Goal: Task Accomplishment & Management: Manage account settings

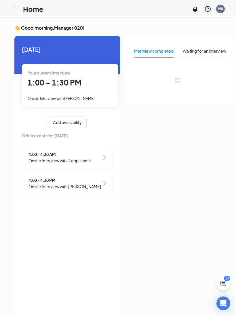
click at [73, 94] on div "Your current interview 1:00 - 1:30 PM Onsite Interview with [PERSON_NAME]" at bounding box center [70, 85] width 96 height 43
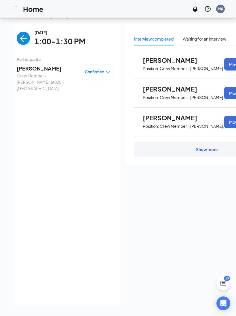
click at [35, 64] on span "[PERSON_NAME]" at bounding box center [47, 68] width 60 height 8
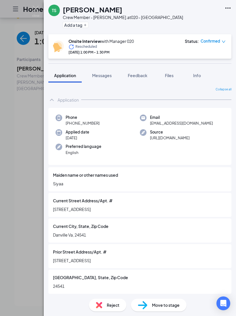
click at [86, 7] on h1 "[PERSON_NAME]" at bounding box center [93, 10] width 60 height 10
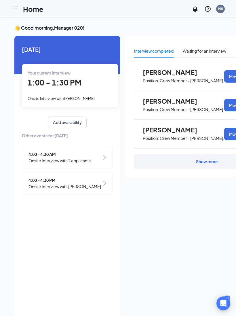
click at [71, 93] on div "Your current interview 1:00 - 1:30 PM Onsite Interview with [PERSON_NAME]" at bounding box center [70, 85] width 96 height 43
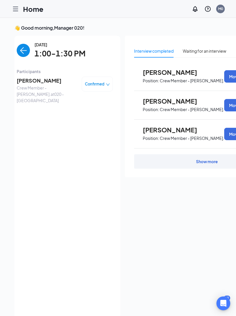
scroll to position [19, 0]
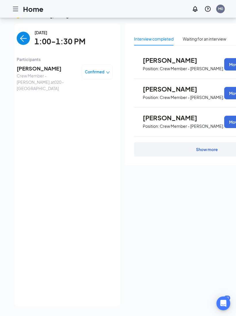
click at [42, 64] on span "[PERSON_NAME]" at bounding box center [47, 68] width 60 height 8
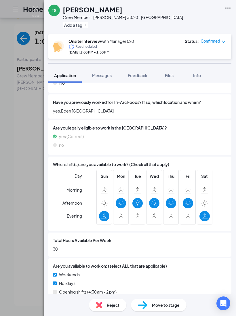
scroll to position [337, 0]
click at [136, 306] on div "None" at bounding box center [140, 309] width 174 height 6
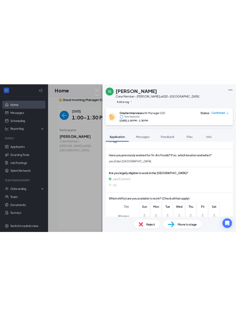
scroll to position [0, 0]
